Goal: Task Accomplishment & Management: Complete application form

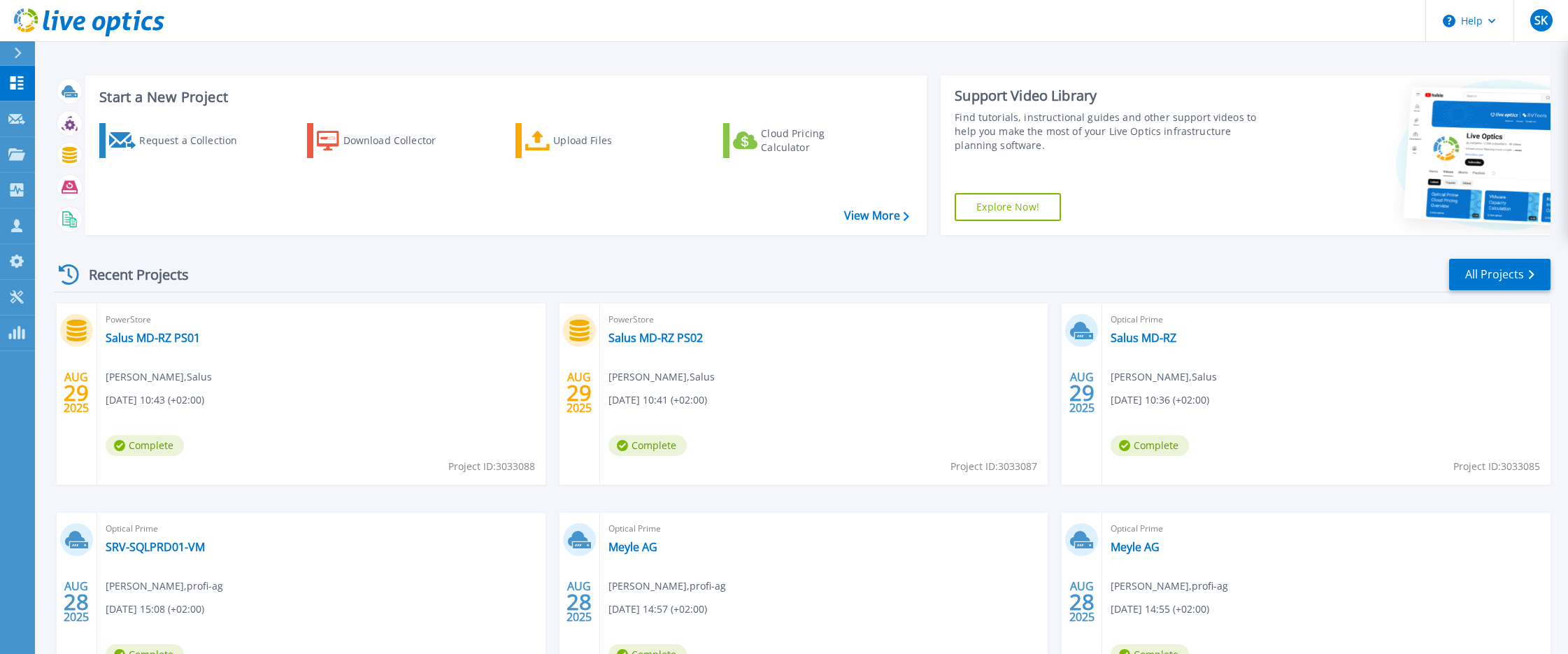
click at [107, 60] on div "Start a New Project Request a Collection Download Collector Upload Files Cloud …" at bounding box center [801, 366] width 1533 height 733
click at [43, 498] on div "AUG 29 2025 PowerStore Salus MD-RZ PS01 Andre Förstner , Salus 08.29.2025, 10:4…" at bounding box center [795, 513] width 1507 height 418
click at [46, 500] on div "AUG 29 2025 PowerStore Salus MD-RZ PS01 Andre Förstner , Salus 08.29.2025, 10:4…" at bounding box center [795, 513] width 1507 height 418
click at [48, 496] on div "AUG 29 2025 PowerStore Salus MD-RZ PS01 Andre Förstner , Salus 08.29.2025, 10:4…" at bounding box center [795, 513] width 1507 height 418
click at [183, 149] on div "Request a Collection" at bounding box center [195, 140] width 112 height 28
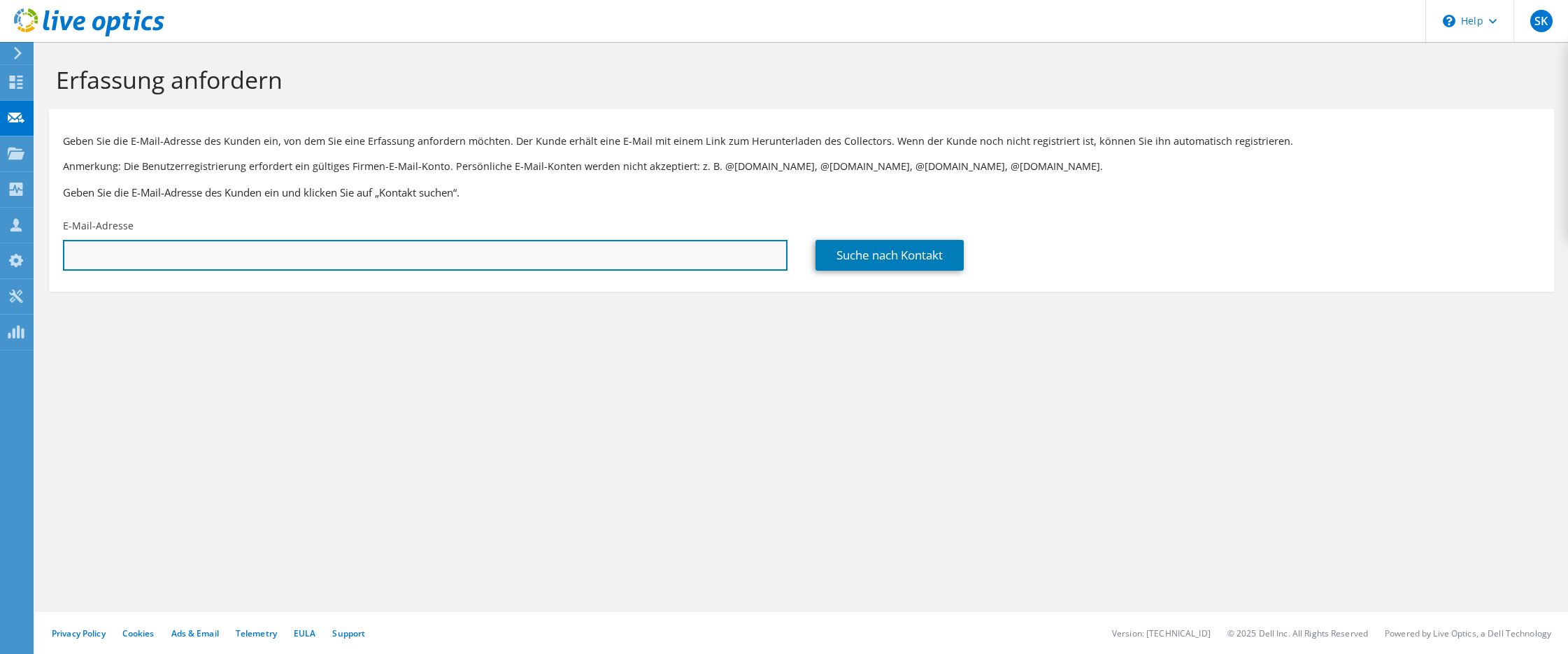
click at [284, 254] on input "text" at bounding box center [426, 255] width 725 height 31
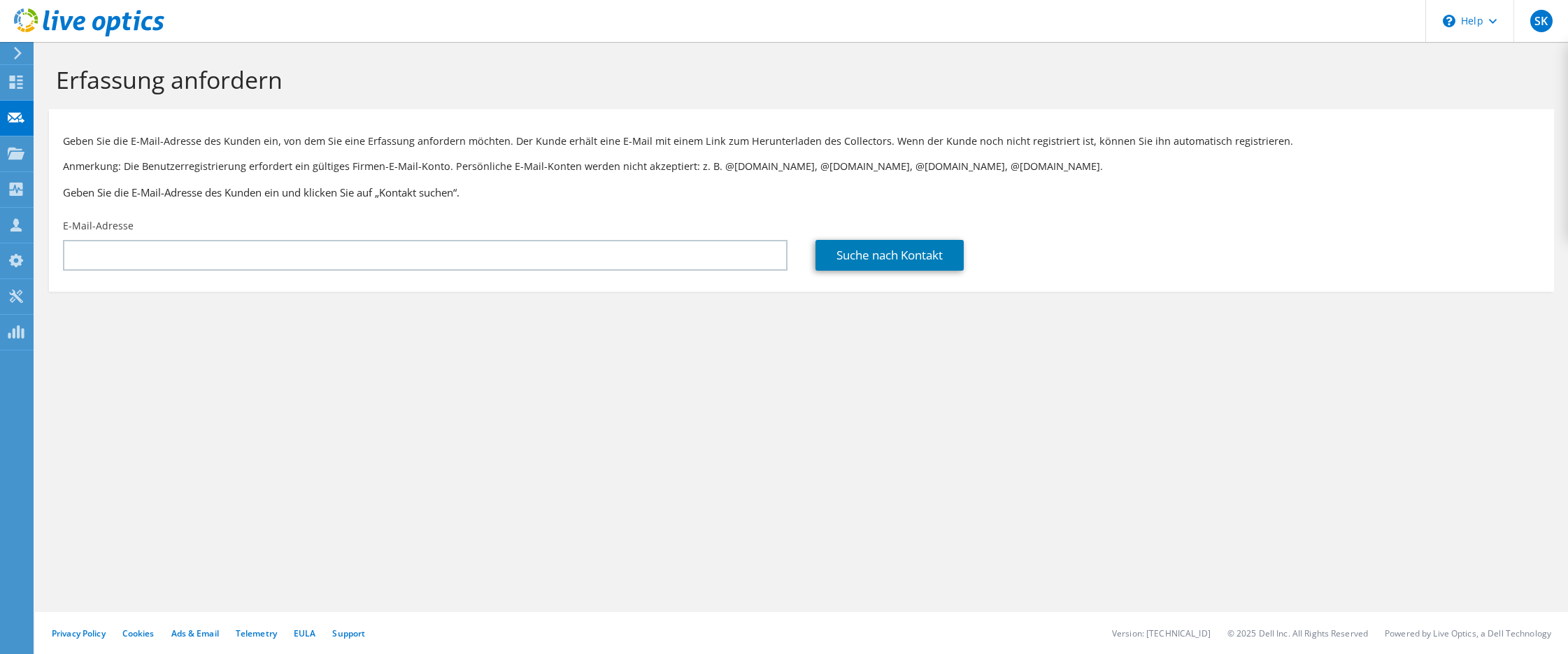
click at [782, 443] on div "Erfassung anfordern Geben Sie die E-Mail-Adresse des Kunden ein, von dem Sie ei…" at bounding box center [801, 348] width 1533 height 612
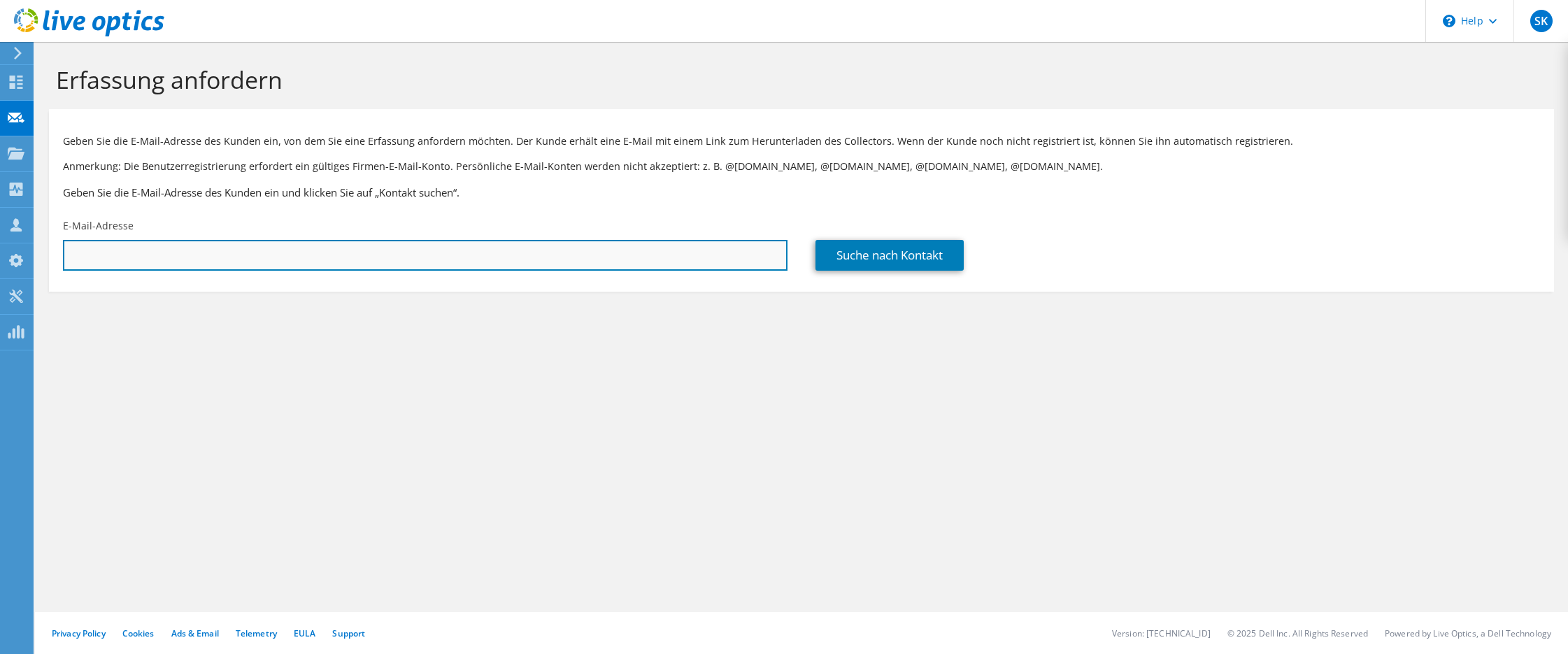
click at [110, 246] on input "text" at bounding box center [426, 255] width 725 height 31
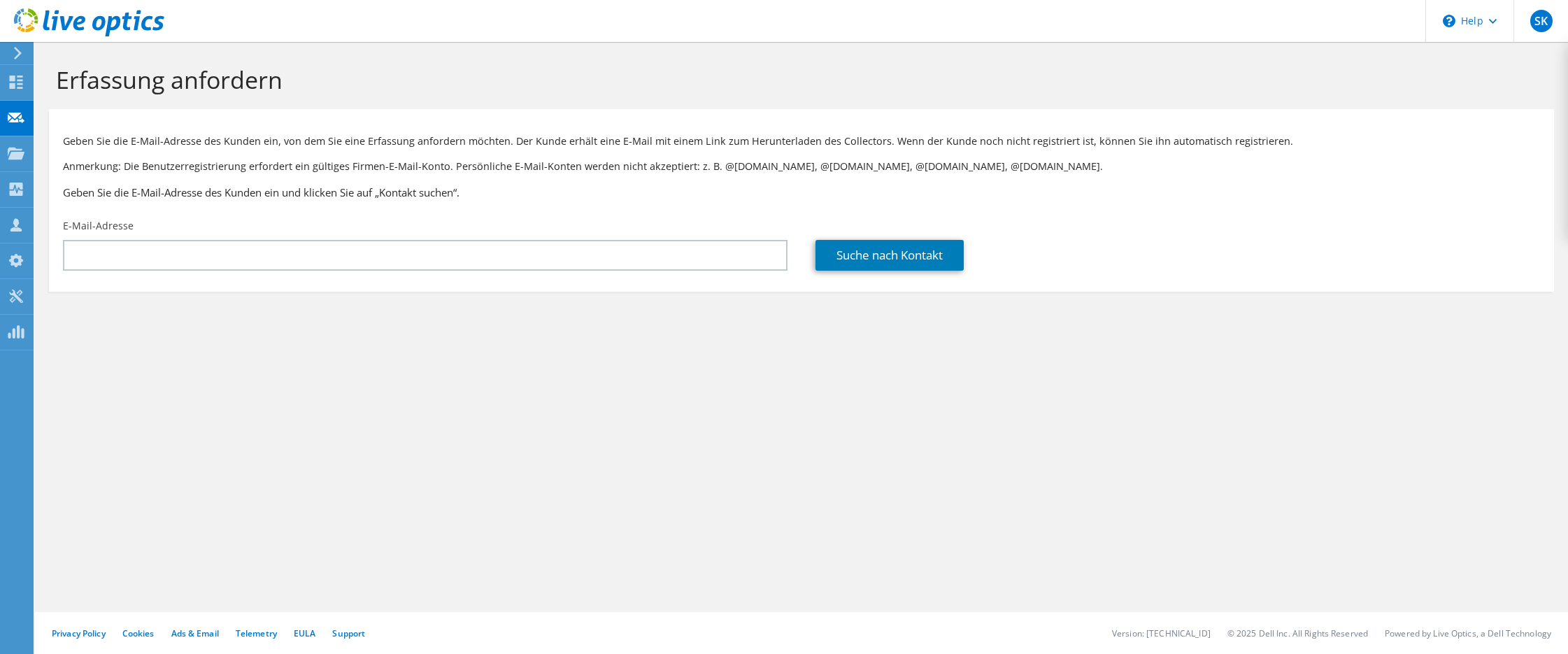
click at [1321, 234] on div "Suche nach Kontakt" at bounding box center [1177, 245] width 752 height 66
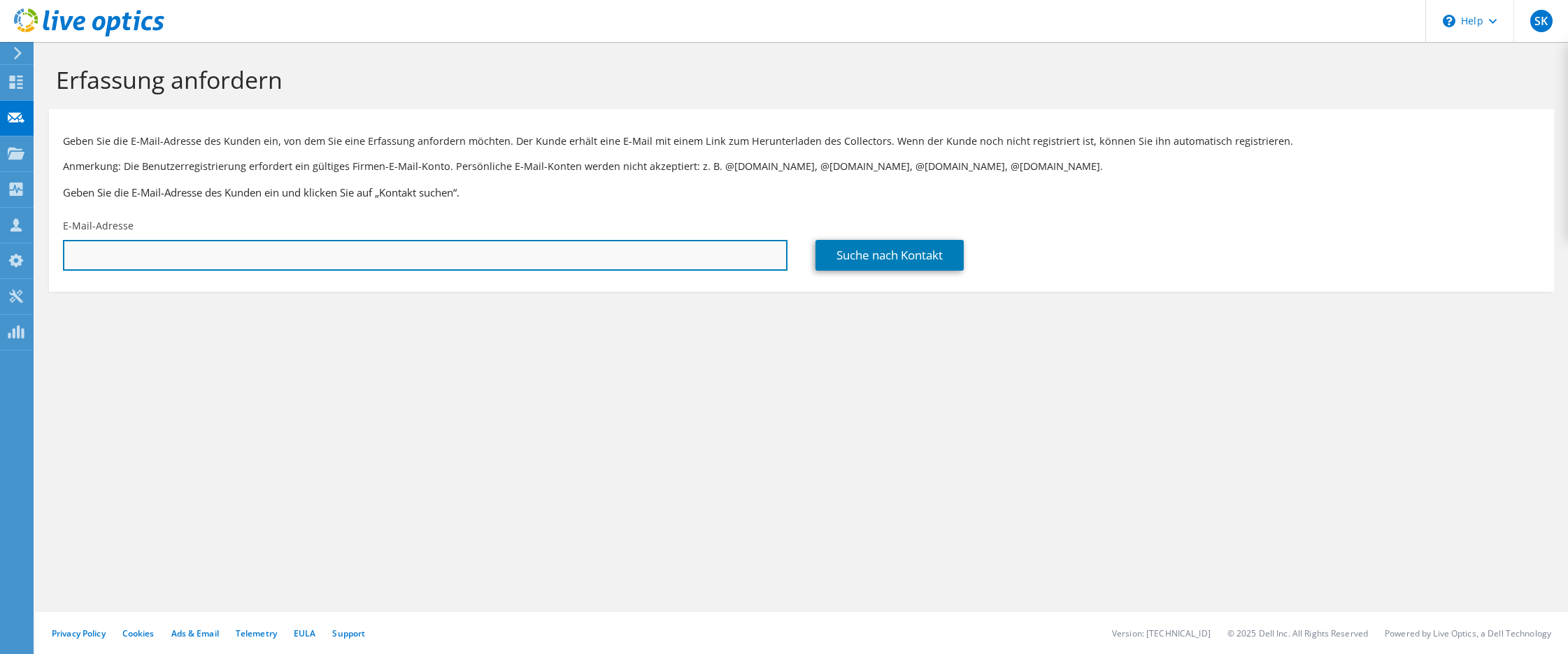
click at [140, 254] on input "text" at bounding box center [426, 255] width 725 height 31
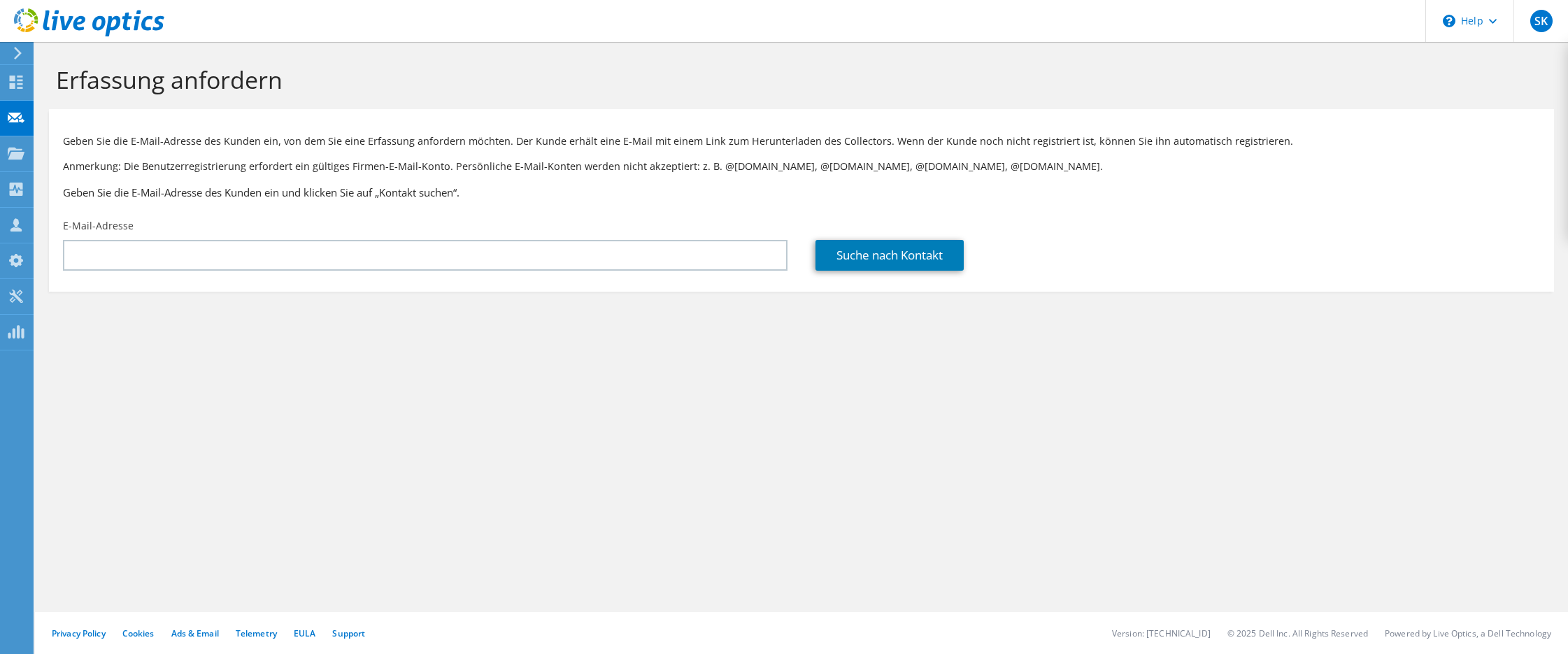
drag, startPoint x: 613, startPoint y: 310, endPoint x: 618, endPoint y: 296, distance: 14.9
click at [613, 310] on section "Erfassung anfordern Geben Sie die E-Mail-Adresse des Kunden ein, von dem Sie ei…" at bounding box center [801, 202] width 1533 height 319
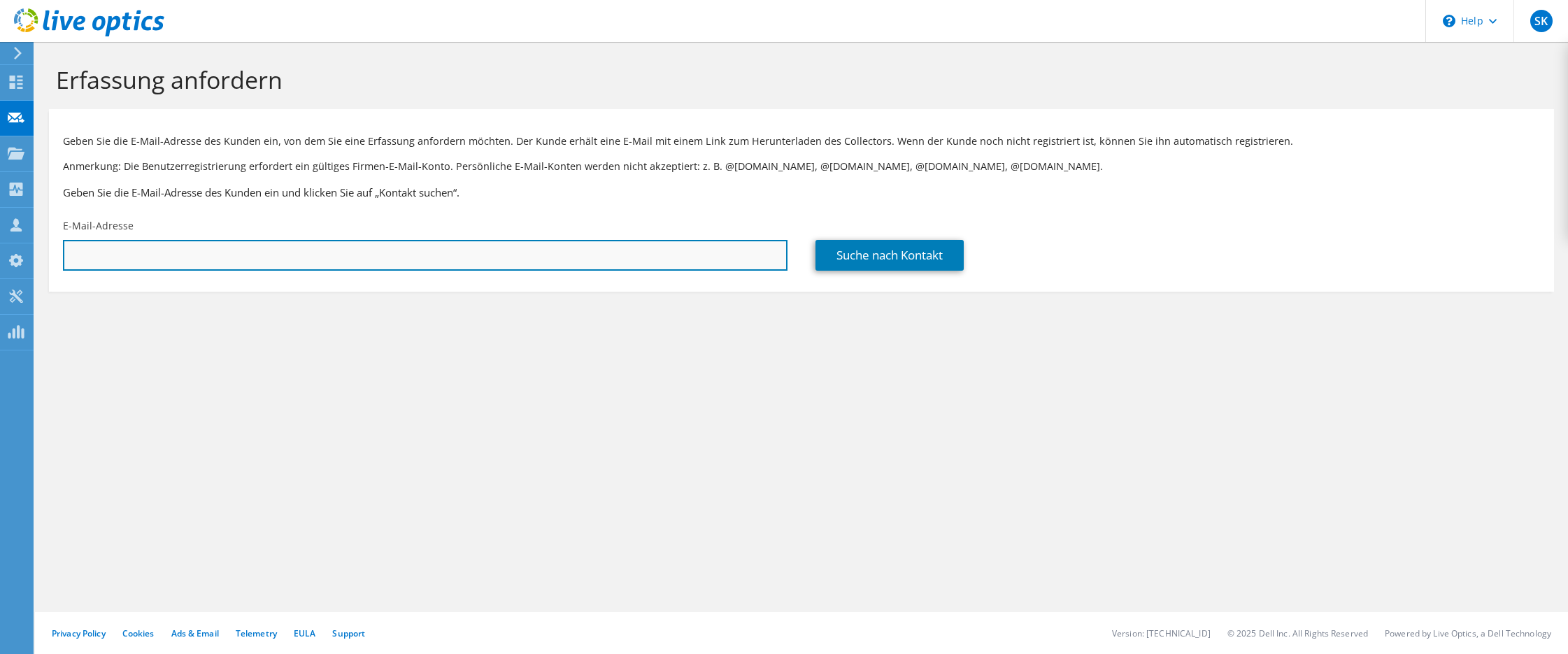
click at [106, 251] on input "text" at bounding box center [426, 255] width 725 height 31
drag, startPoint x: 284, startPoint y: 270, endPoint x: 219, endPoint y: 254, distance: 66.9
paste input "georg.aminidis@menoldbezler.de"
type input "georg.aminidis@menoldbezler.de"
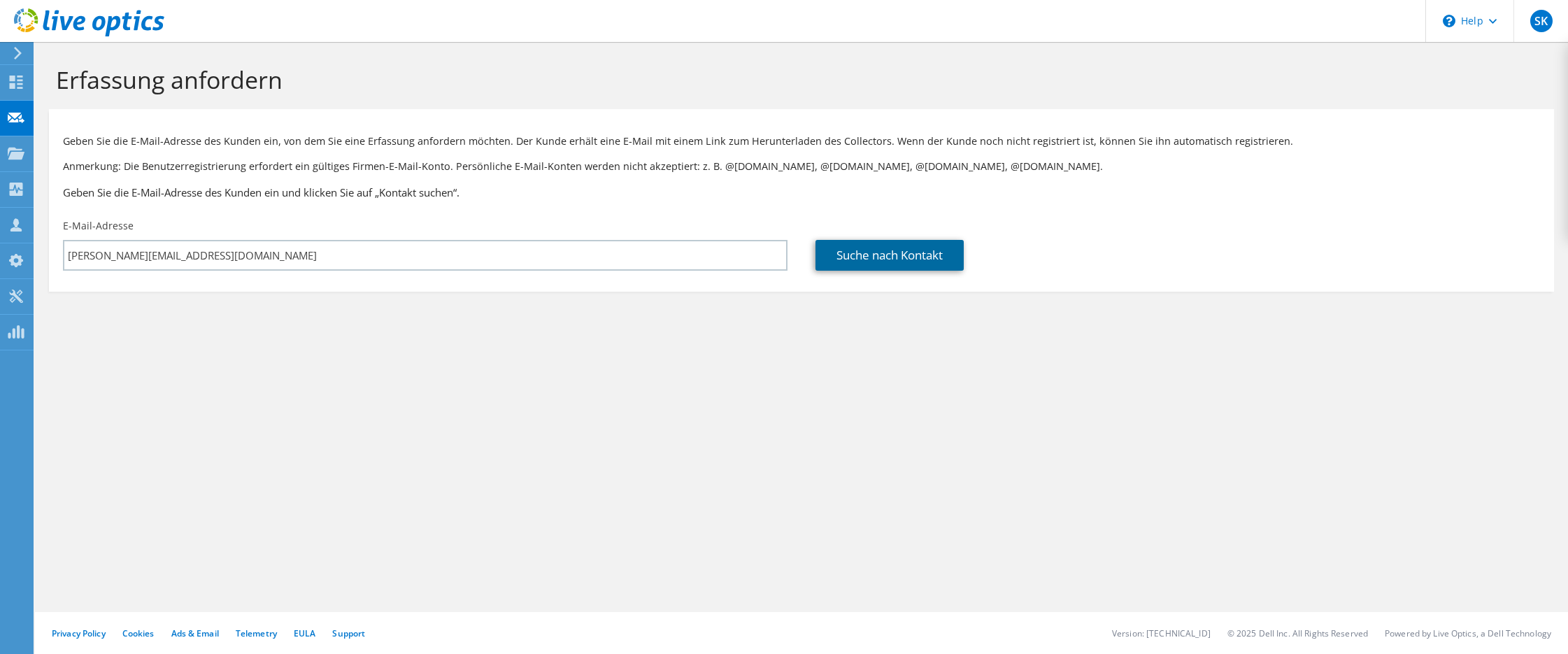
click at [912, 251] on link "Suche nach Kontakt" at bounding box center [890, 255] width 149 height 31
type input "Menold Bezler Rechtsanwälte"
type input "Georg"
type input "Aminidis"
type input "[GEOGRAPHIC_DATA]"
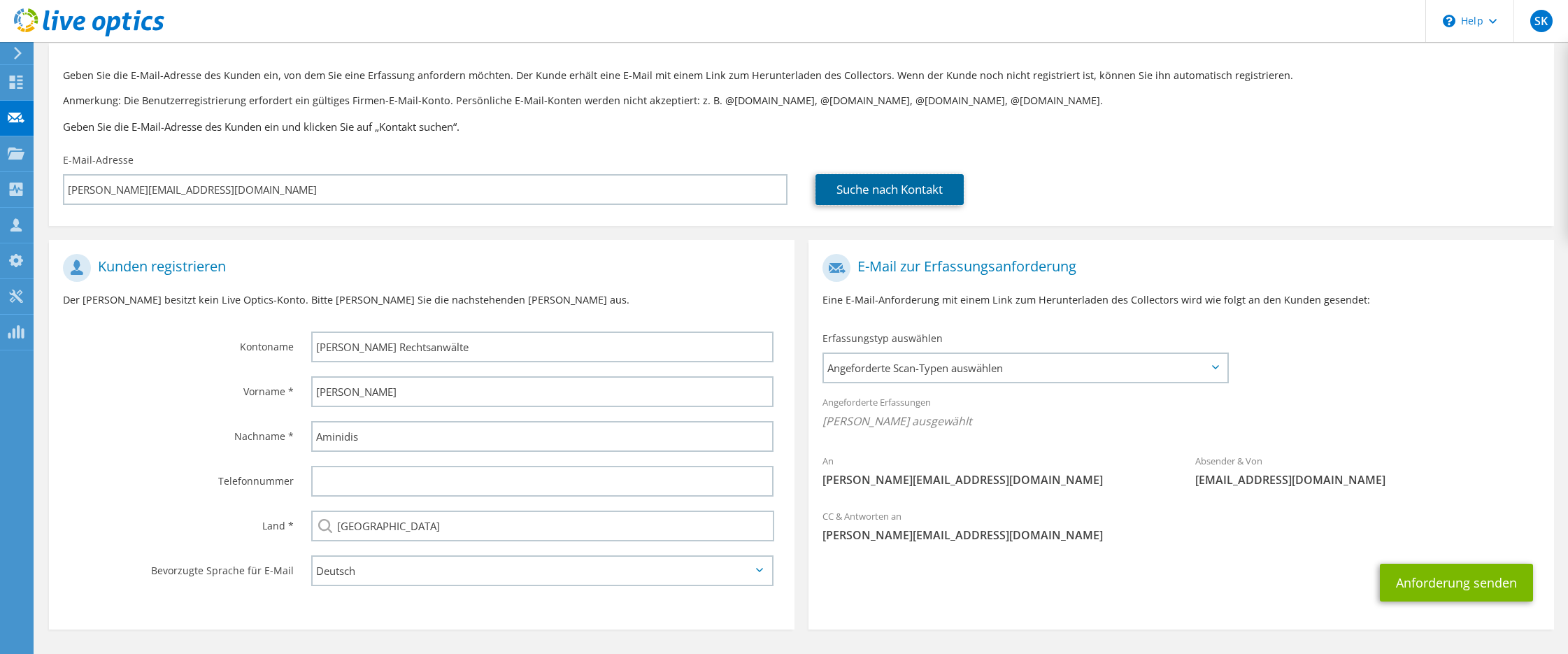
scroll to position [111, 0]
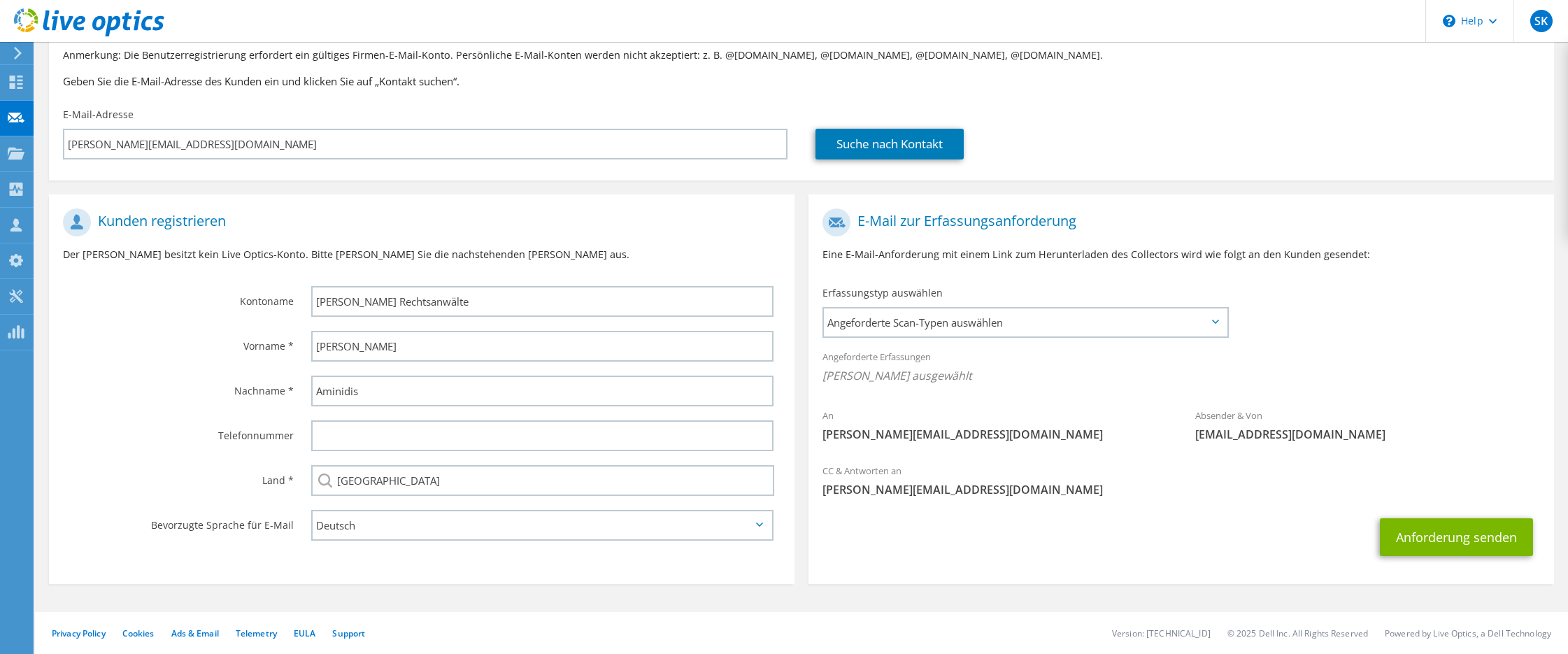
click at [1063, 301] on div "Erfassungstyp auswählen Angeforderte Scan-Typen auswählen Server Virtualization…" at bounding box center [1026, 310] width 407 height 49
click at [1066, 317] on span "Angeforderte Scan-Typen auswählen" at bounding box center [1025, 322] width 403 height 28
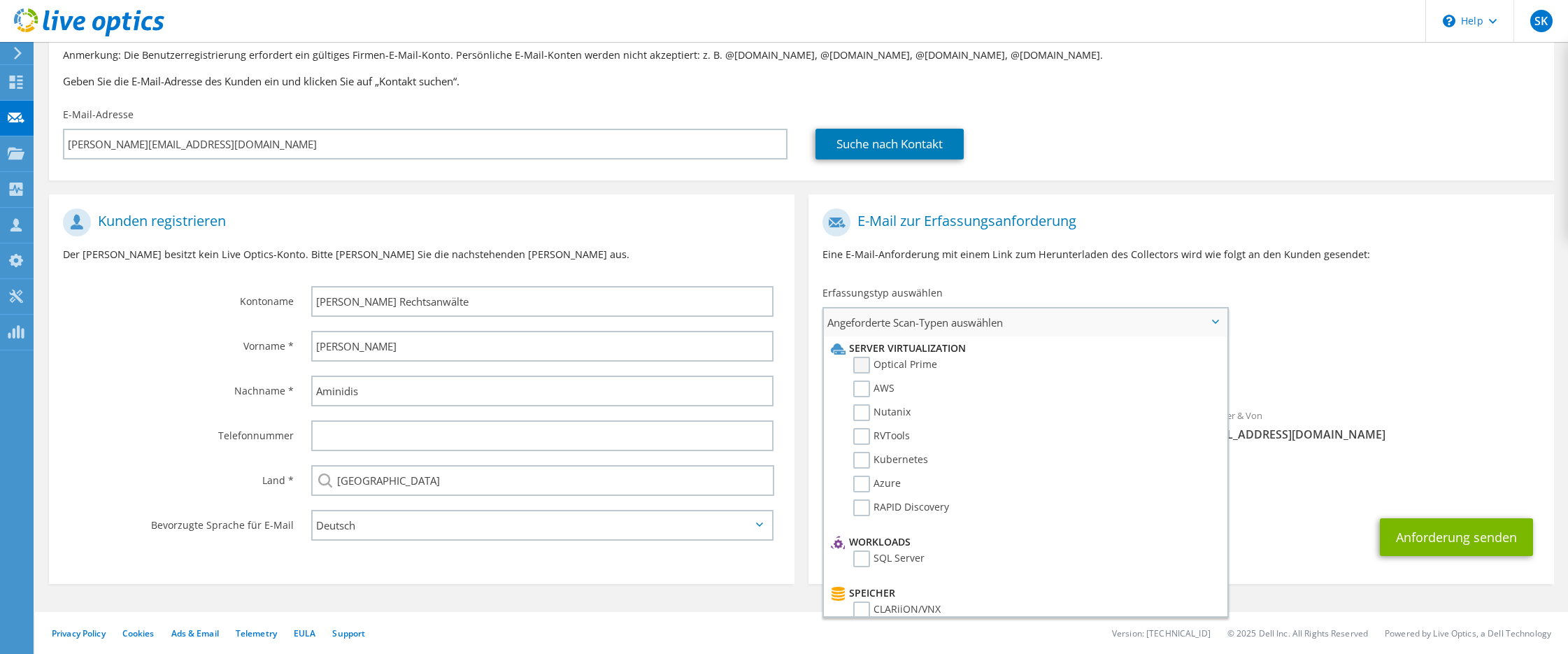
click at [901, 358] on label "Optical Prime" at bounding box center [895, 365] width 83 height 17
click at [0, 0] on input "Optical Prime" at bounding box center [0, 0] width 0 height 0
click at [889, 432] on label "RVTools" at bounding box center [882, 436] width 57 height 17
click at [0, 0] on input "RVTools" at bounding box center [0, 0] width 0 height 0
click at [1351, 371] on span "Optical Prime RVTools" at bounding box center [1181, 379] width 717 height 23
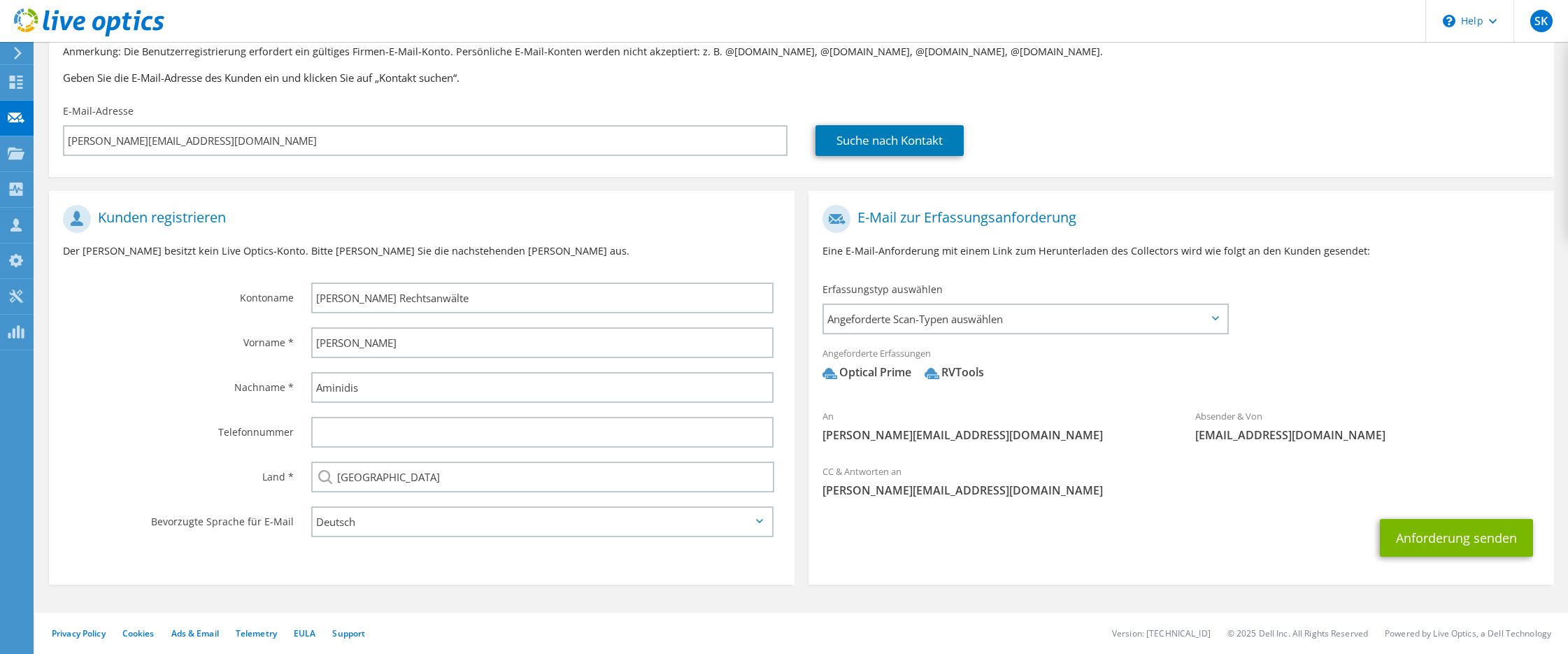
scroll to position [116, 0]
click at [1212, 319] on icon at bounding box center [1216, 317] width 7 height 5
click at [1210, 323] on span "Angeforderte Scan-Typen auswählen" at bounding box center [1025, 318] width 403 height 28
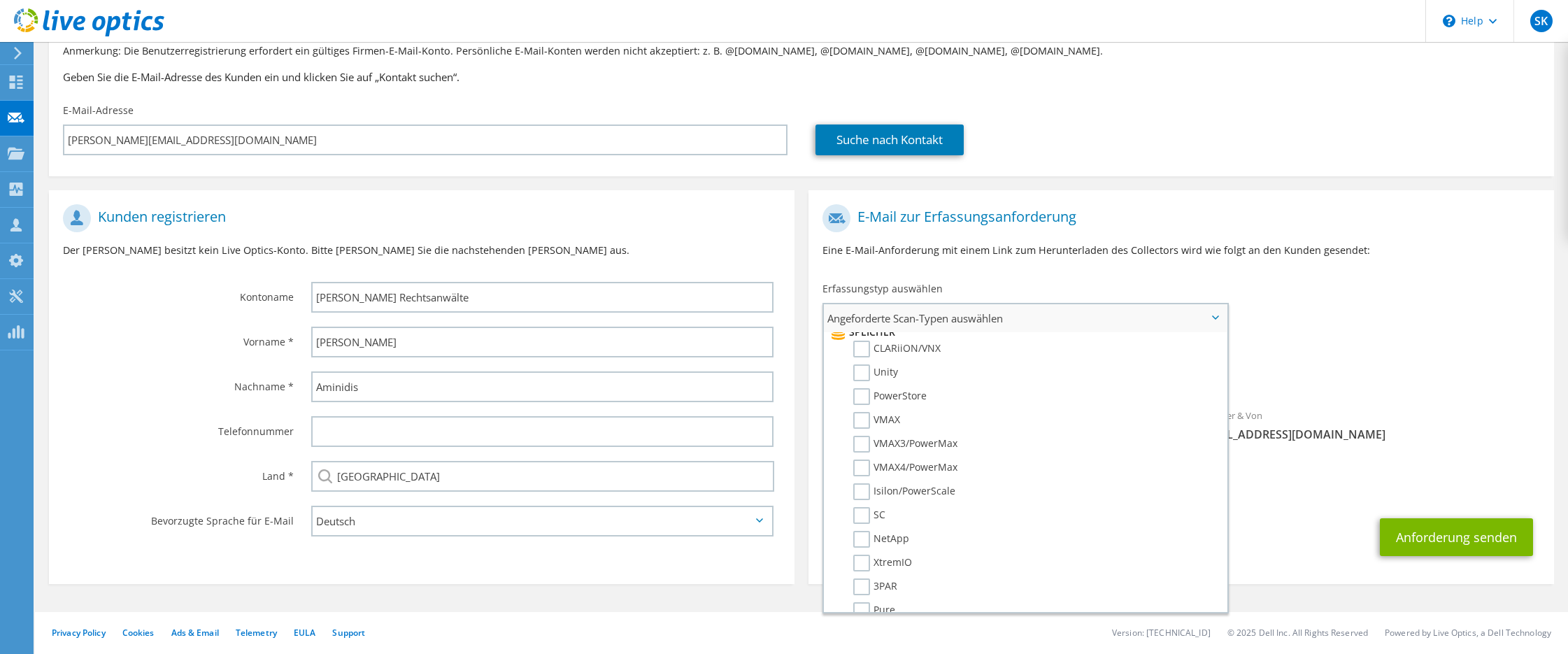
scroll to position [280, 0]
click at [1410, 212] on h1 "E-Mail zur Erfassungsanforderung" at bounding box center [1177, 218] width 710 height 28
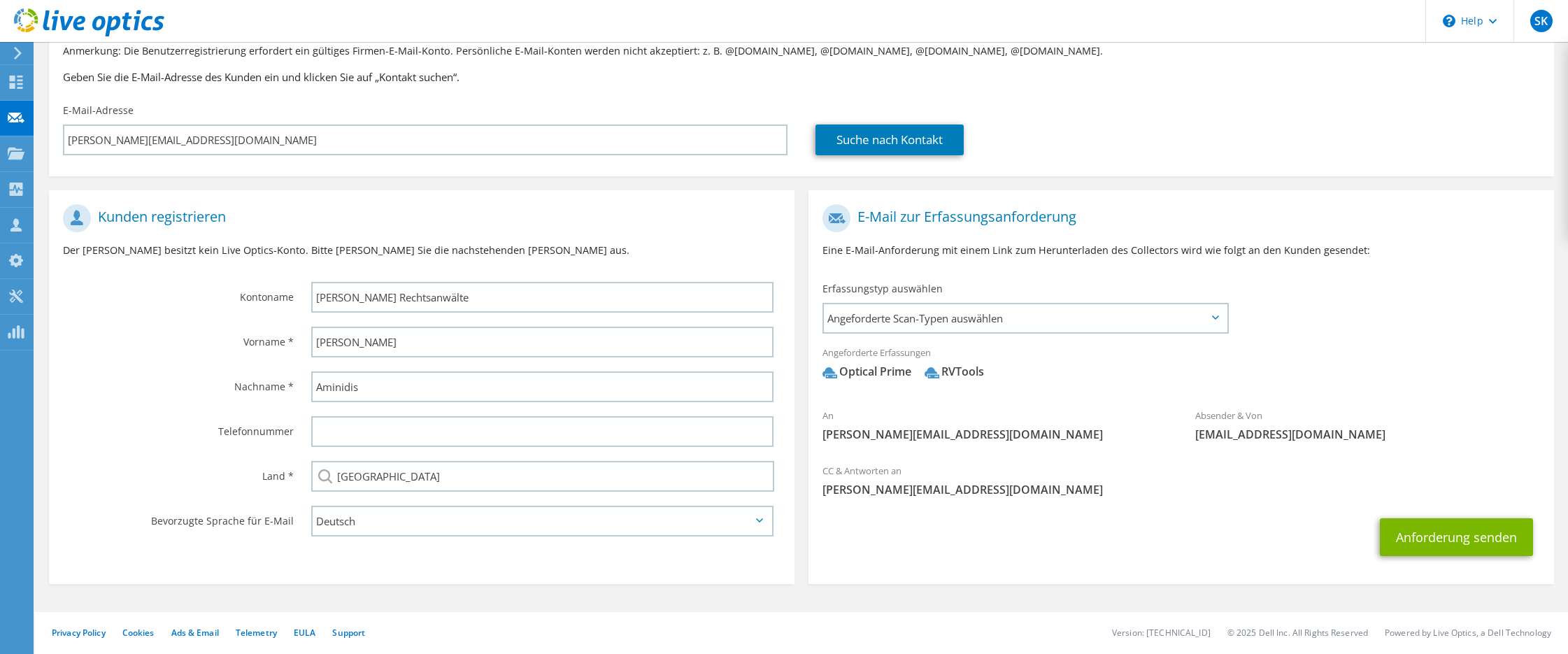
click at [869, 597] on section "Erfassung anfordern Geben Sie die E-Mail-Adresse des Kunden ein, von dem Sie ei…" at bounding box center [801, 290] width 1533 height 727
click at [1444, 542] on button "Anforderung senden" at bounding box center [1456, 537] width 153 height 38
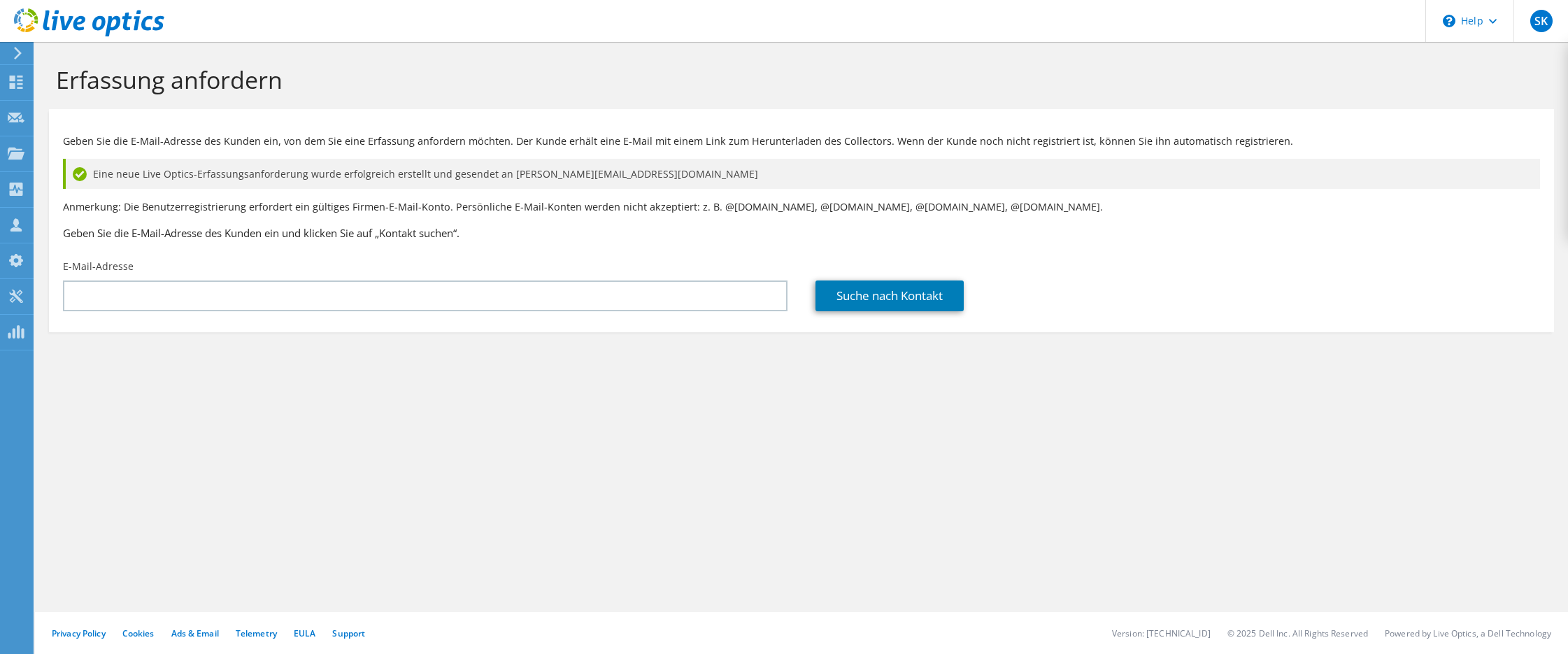
click at [597, 574] on div "Erfassung anfordern Geben Sie die E-Mail-Adresse des Kunden ein, von dem Sie ei…" at bounding box center [801, 348] width 1533 height 612
